Goal: Task Accomplishment & Management: Use online tool/utility

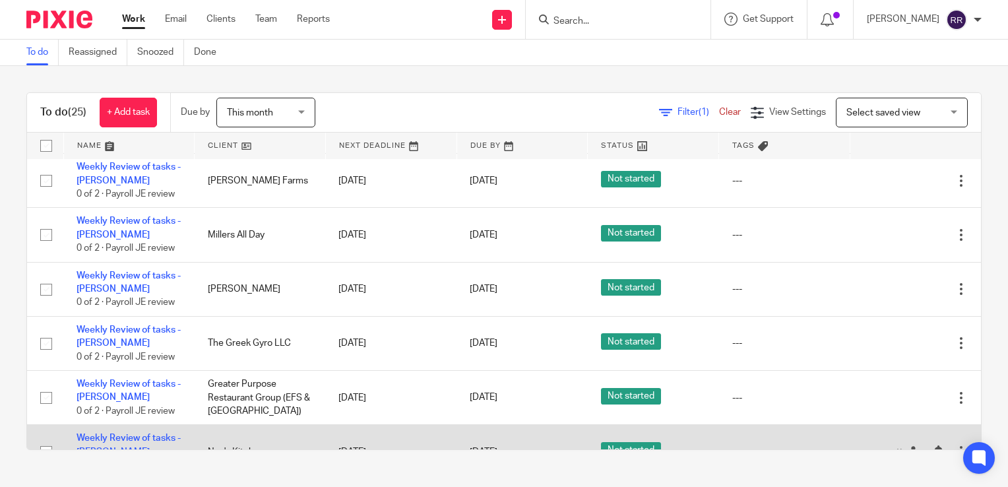
scroll to position [660, 0]
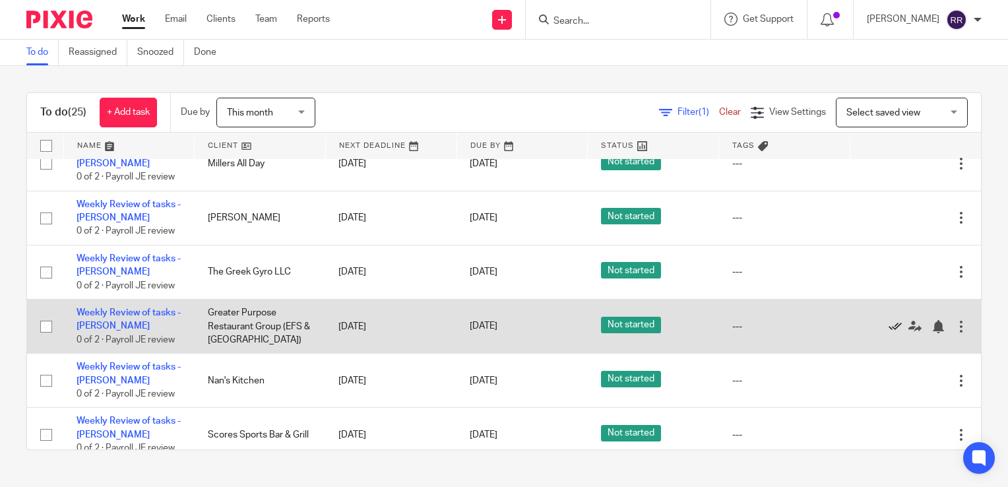
click at [888, 330] on icon at bounding box center [894, 326] width 13 height 13
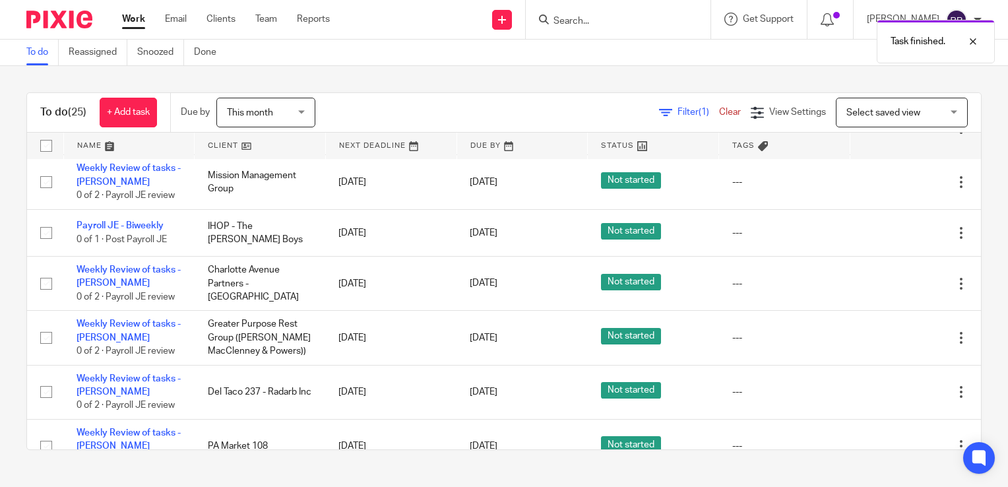
scroll to position [923, 0]
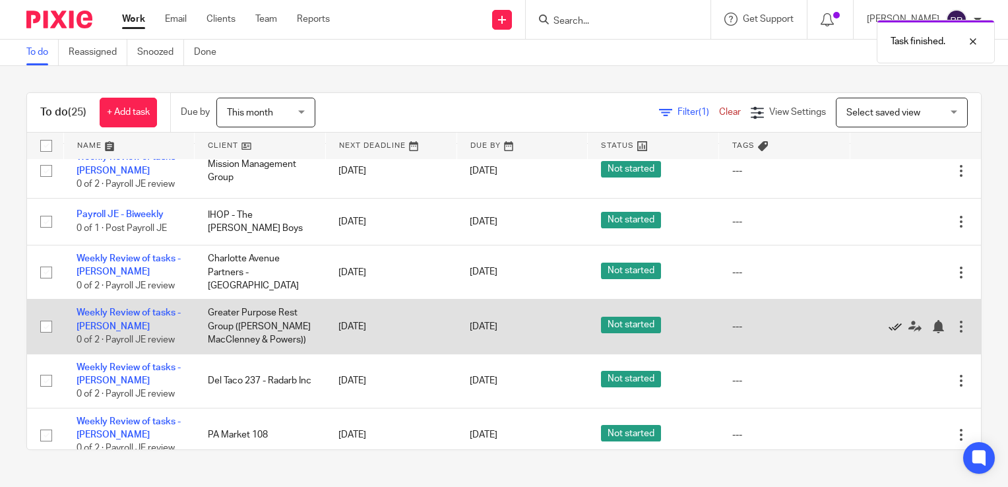
click at [888, 332] on icon at bounding box center [894, 326] width 13 height 13
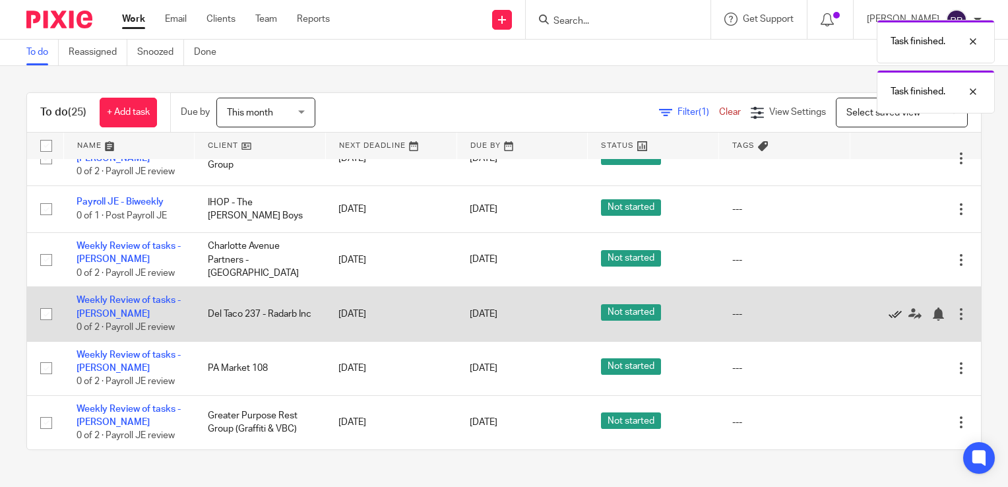
scroll to position [939, 0]
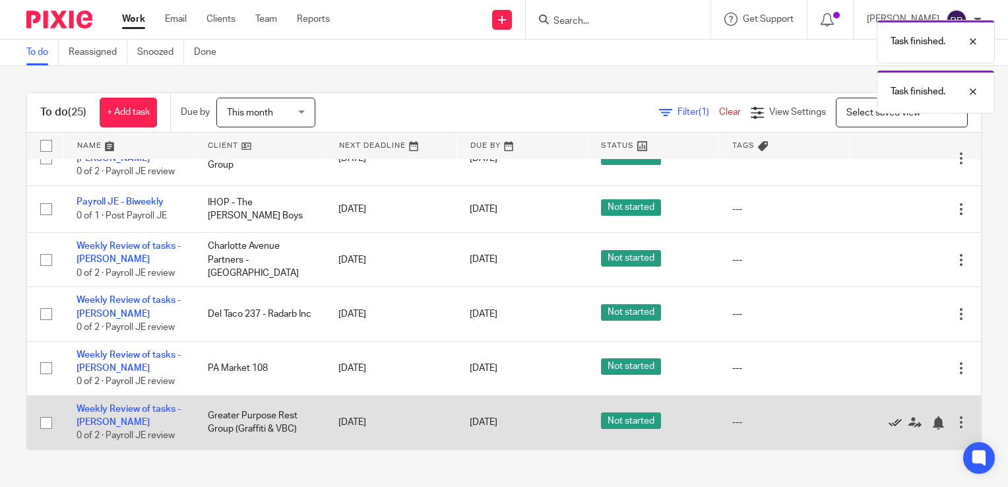
click at [888, 421] on icon at bounding box center [894, 422] width 13 height 13
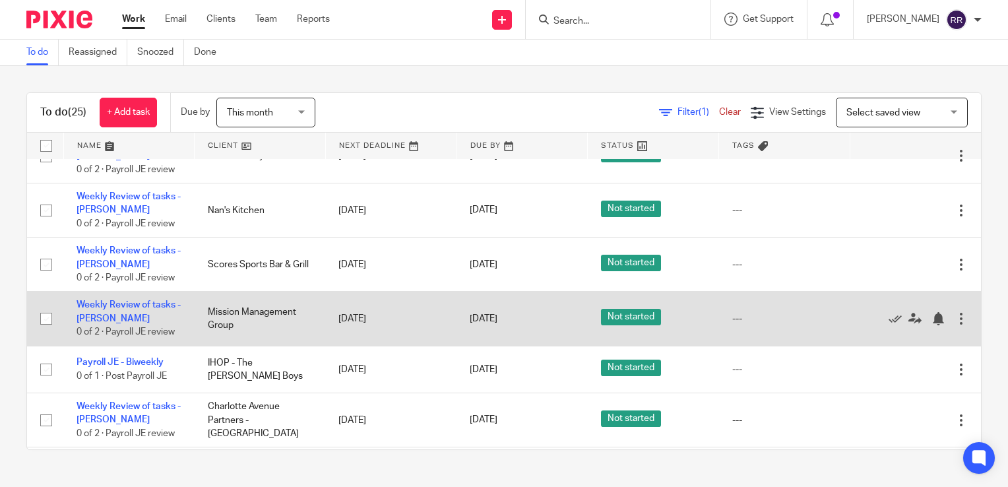
scroll to position [753, 0]
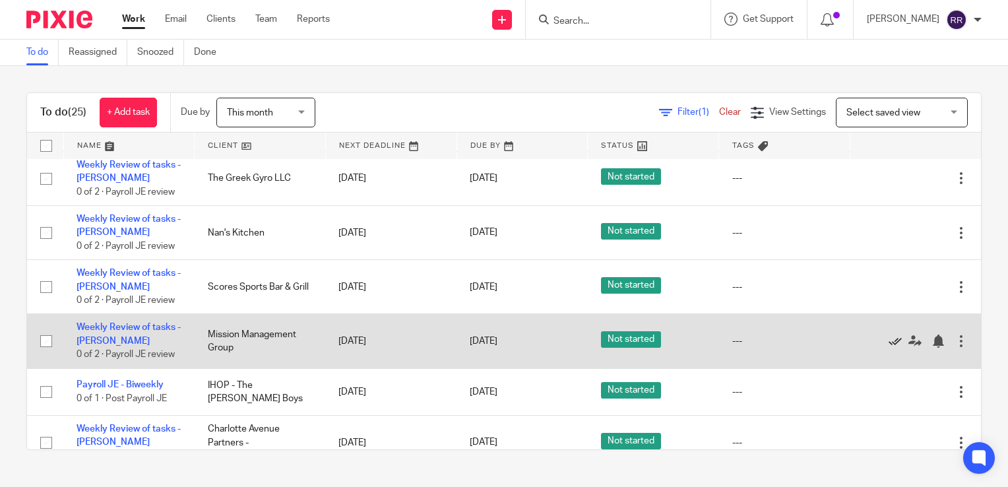
click at [888, 342] on icon at bounding box center [894, 340] width 13 height 13
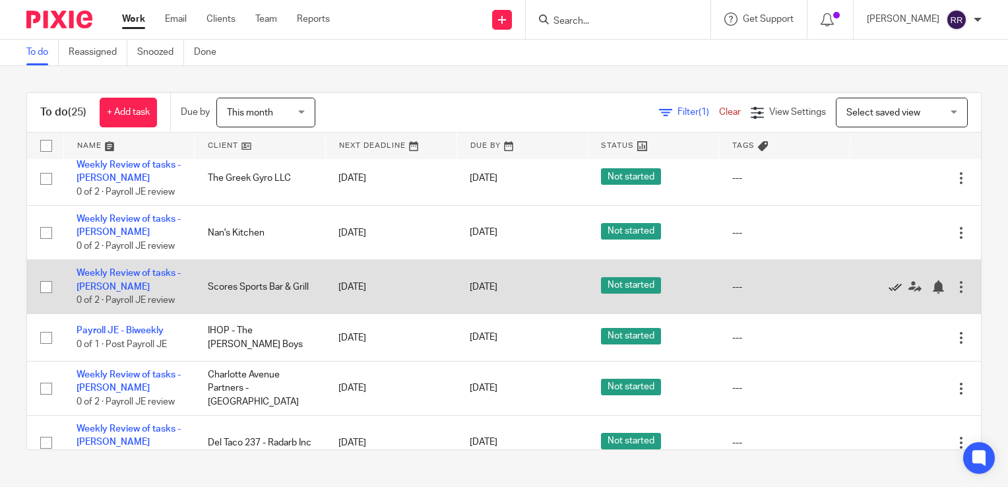
click at [888, 290] on icon at bounding box center [894, 286] width 13 height 13
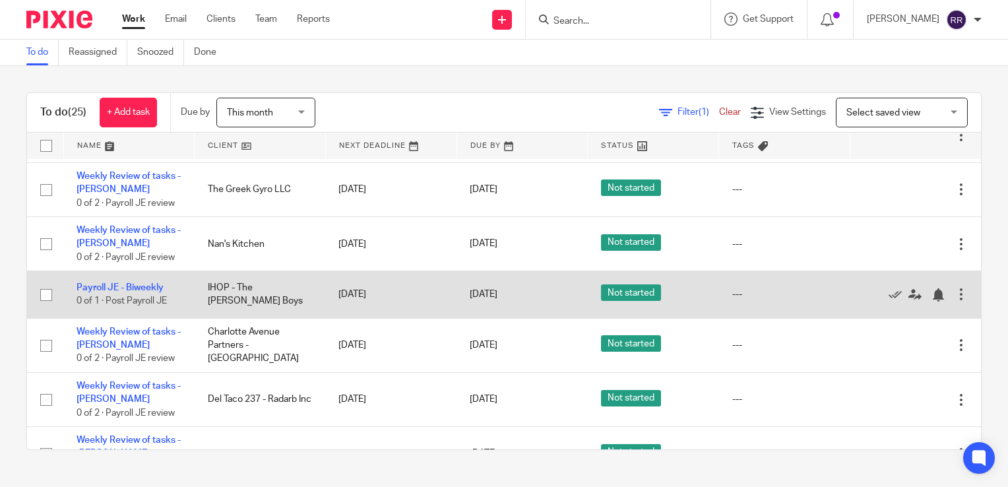
scroll to position [776, 0]
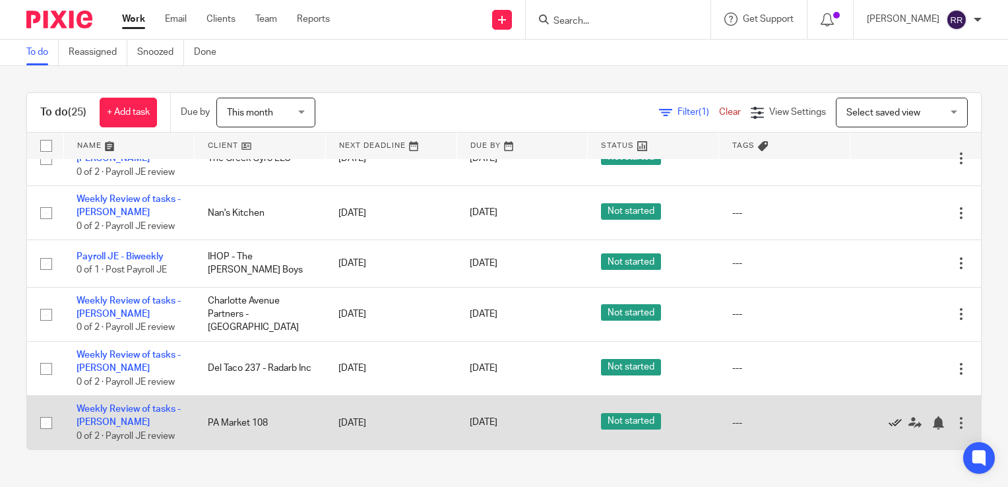
click at [888, 419] on icon at bounding box center [894, 422] width 13 height 13
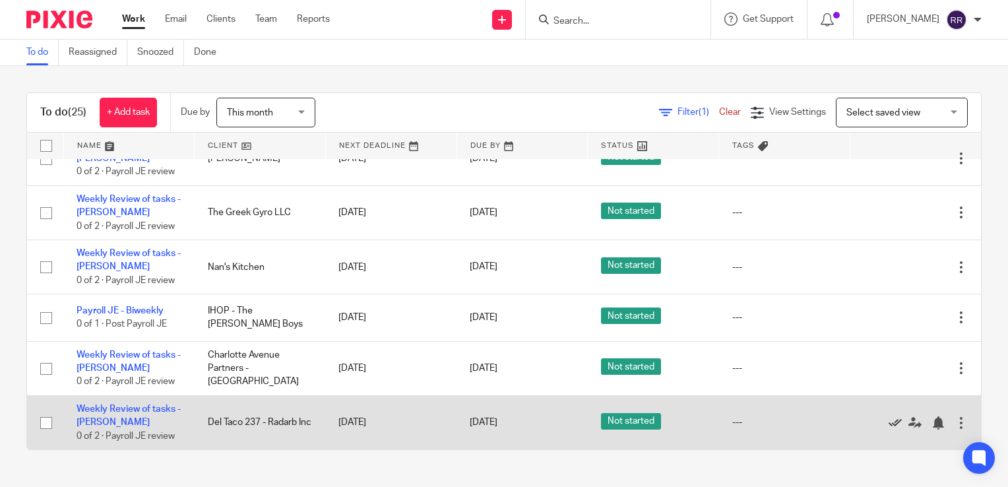
click at [888, 418] on icon at bounding box center [894, 422] width 13 height 13
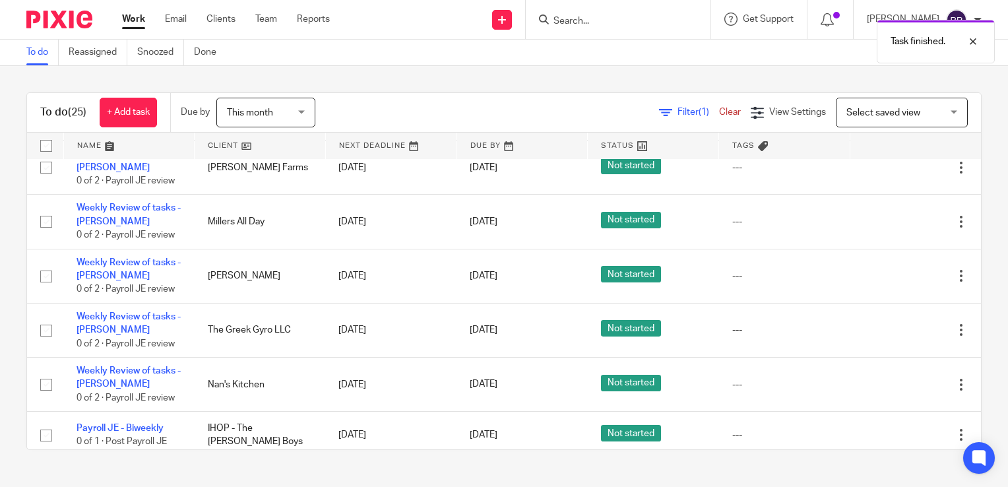
scroll to position [536, 0]
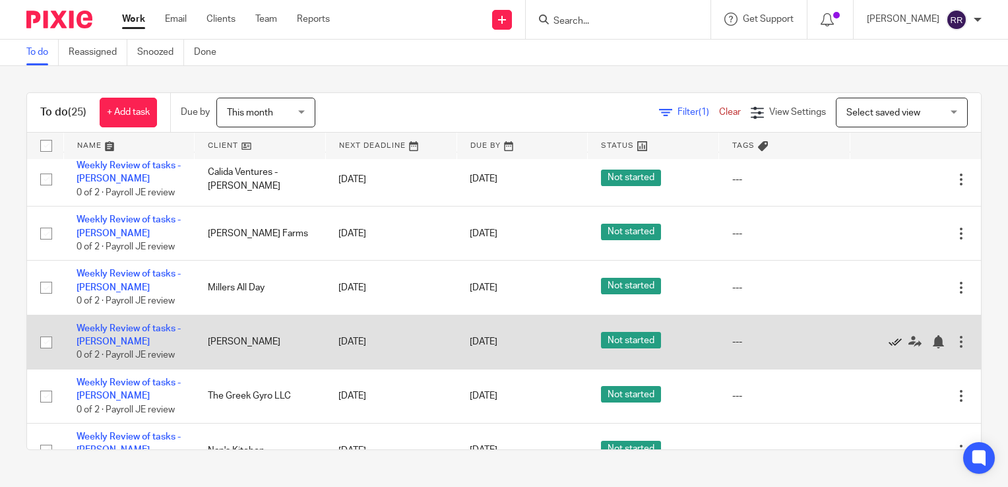
click at [888, 344] on icon at bounding box center [894, 341] width 13 height 13
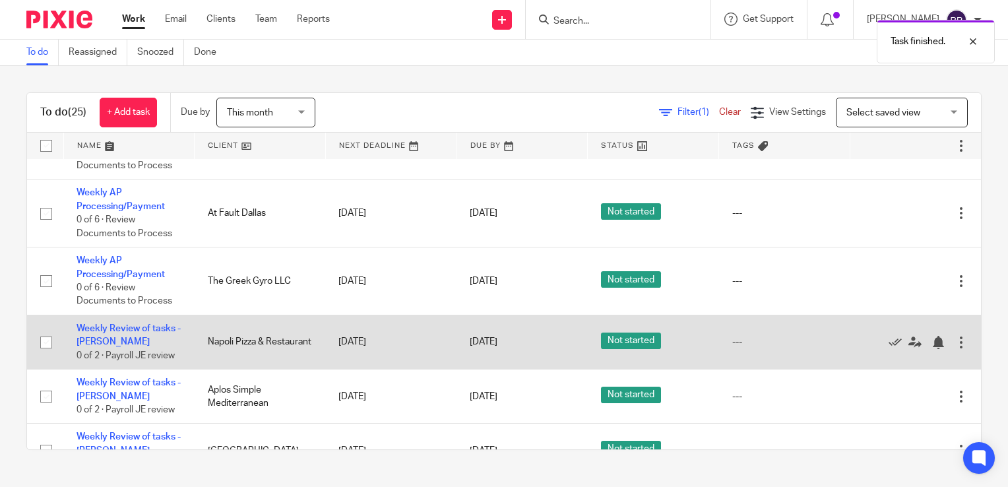
scroll to position [132, 0]
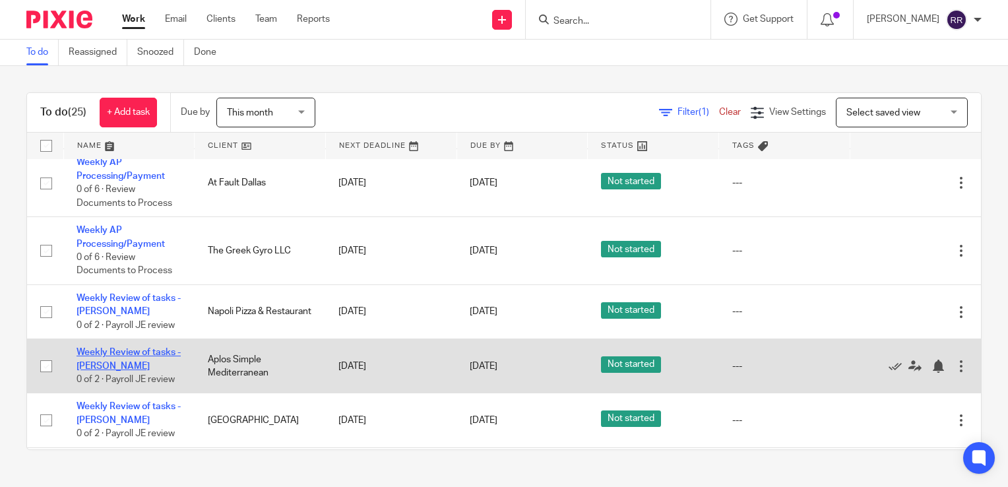
click at [137, 357] on link "Weekly Review of tasks - JA" at bounding box center [129, 359] width 104 height 22
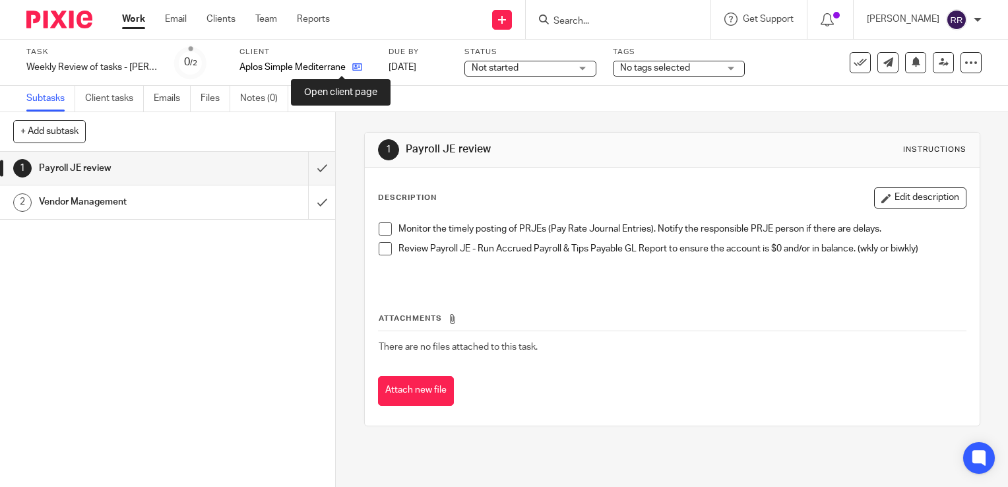
click at [352, 67] on icon at bounding box center [357, 67] width 10 height 10
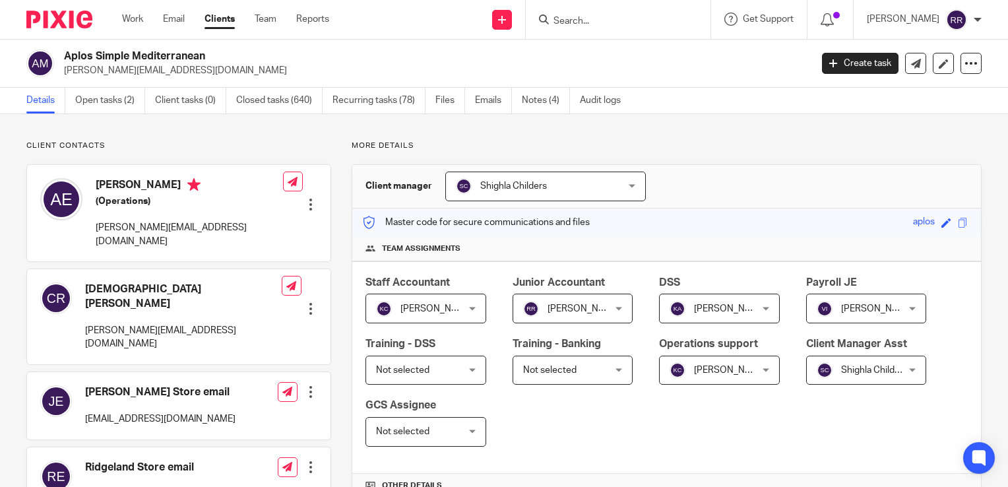
click at [126, 30] on div "Work Email Clients Team Reports Work Email Clients Team Reports Settings" at bounding box center [229, 19] width 240 height 39
click at [134, 27] on div "Work Email Clients Team Reports Work Email Clients Team Reports Settings" at bounding box center [229, 19] width 240 height 39
click at [138, 25] on link "Work" at bounding box center [132, 19] width 21 height 13
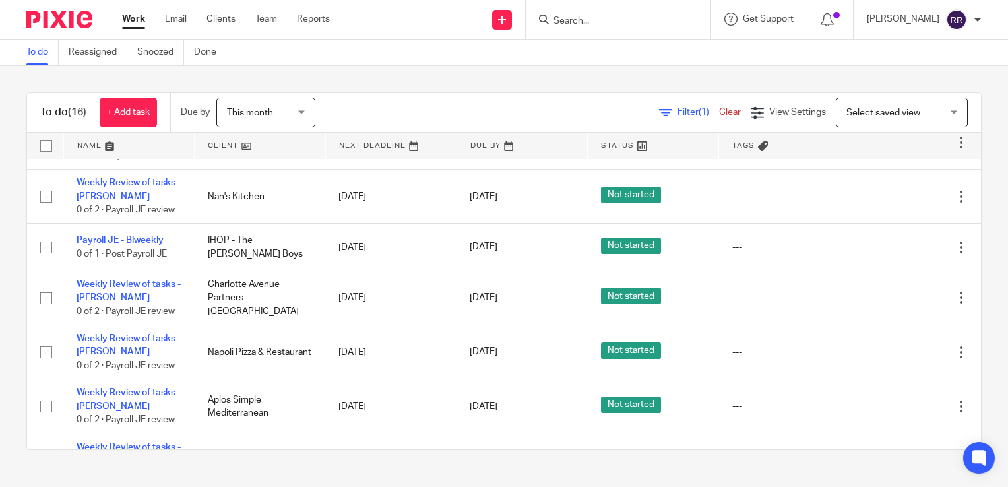
scroll to position [594, 0]
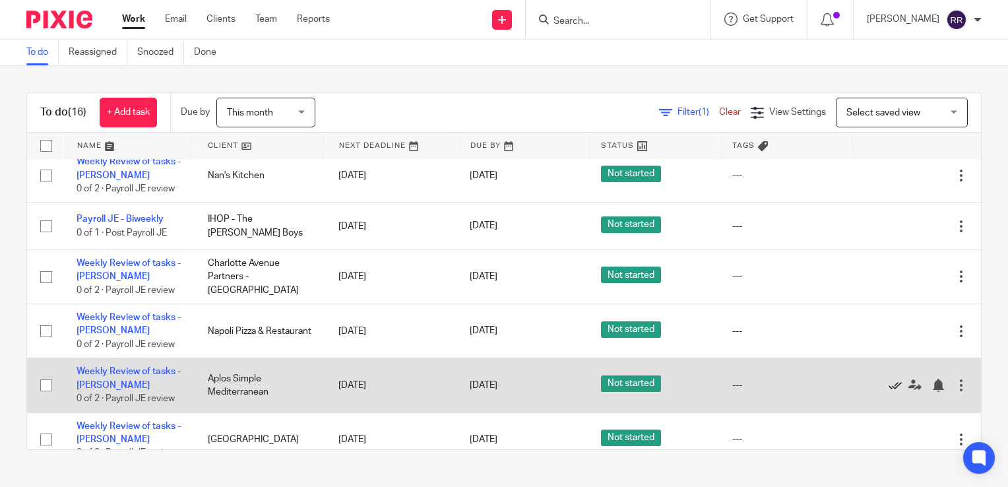
click at [888, 385] on icon at bounding box center [894, 385] width 13 height 13
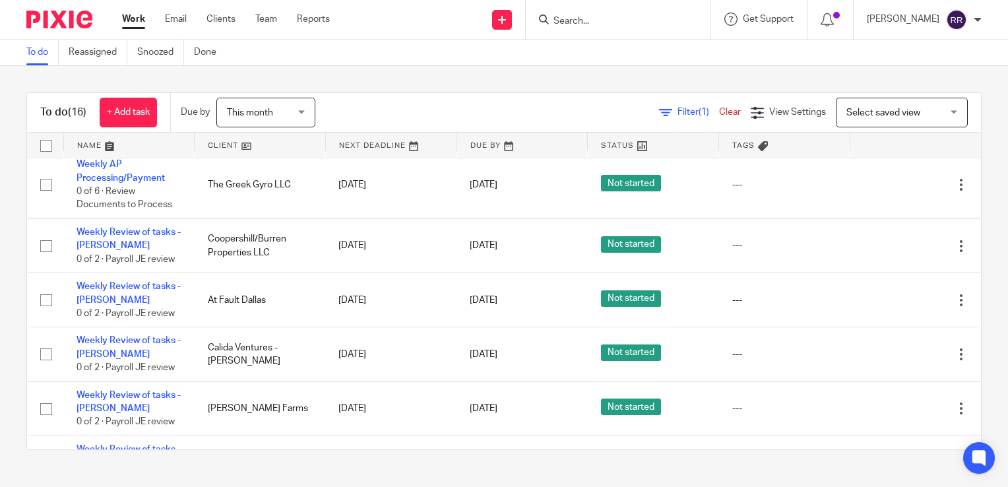
scroll to position [264, 0]
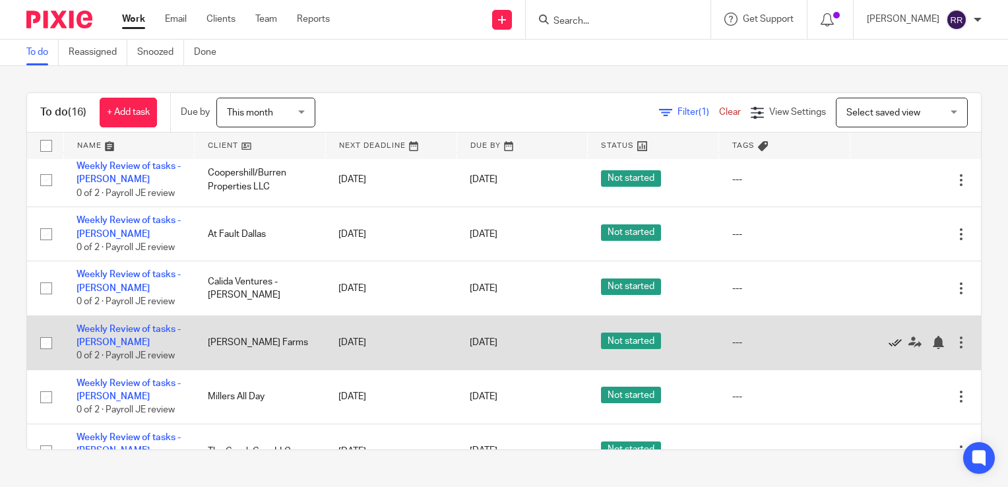
click at [888, 347] on icon at bounding box center [894, 342] width 13 height 13
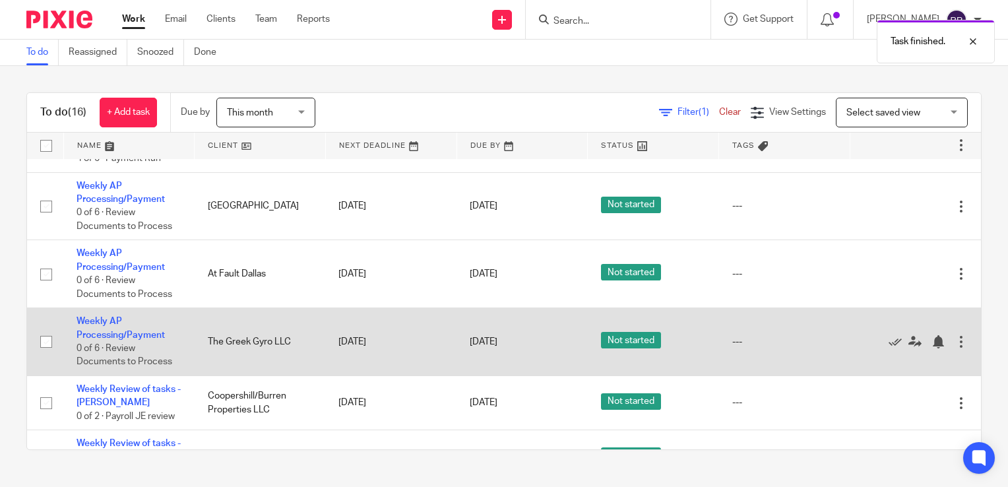
scroll to position [0, 0]
